Goal: Browse casually

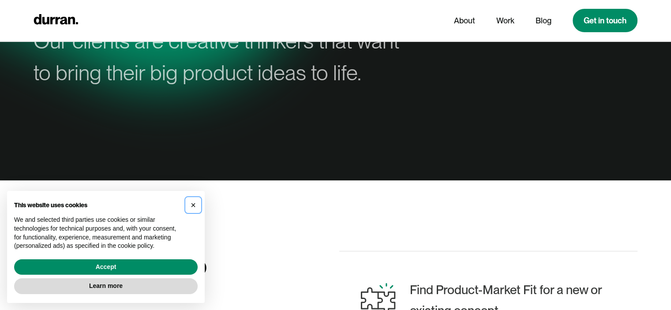
click at [194, 203] on span "×" at bounding box center [193, 205] width 5 height 10
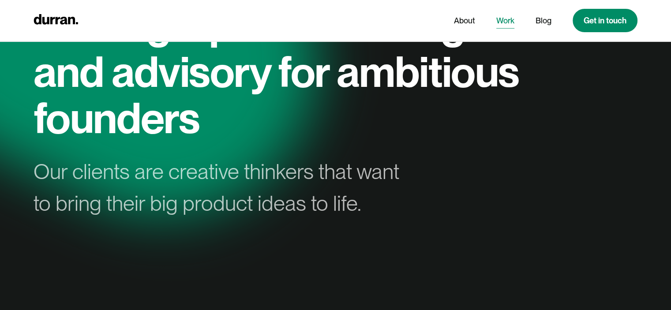
scroll to position [88, 0]
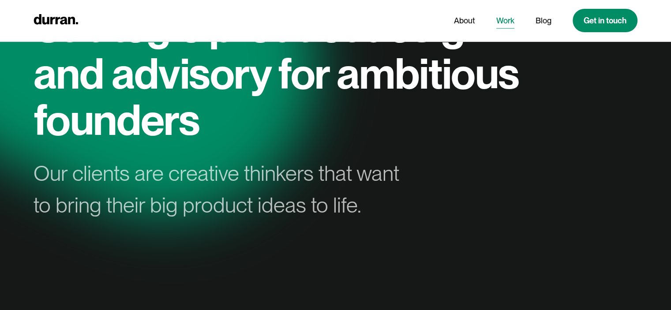
click at [509, 17] on link "Work" at bounding box center [505, 20] width 18 height 17
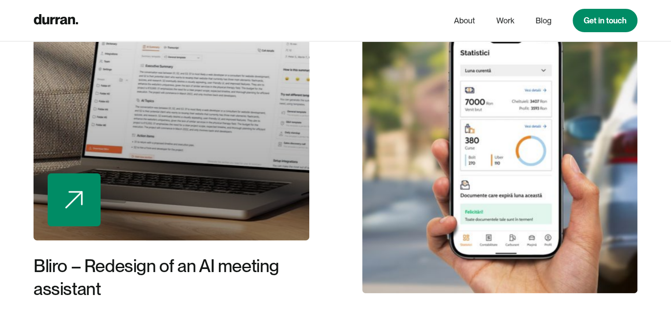
scroll to position [353, 0]
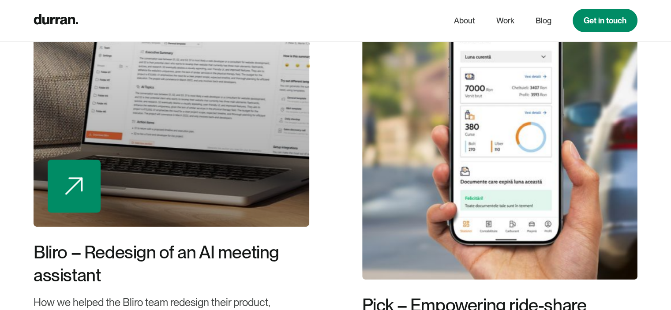
click at [252, 106] on div at bounding box center [171, 77] width 275 height 300
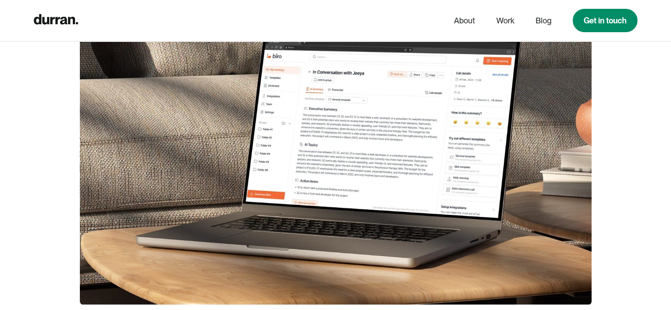
scroll to position [485, 0]
